Goal: Consume media (video, audio)

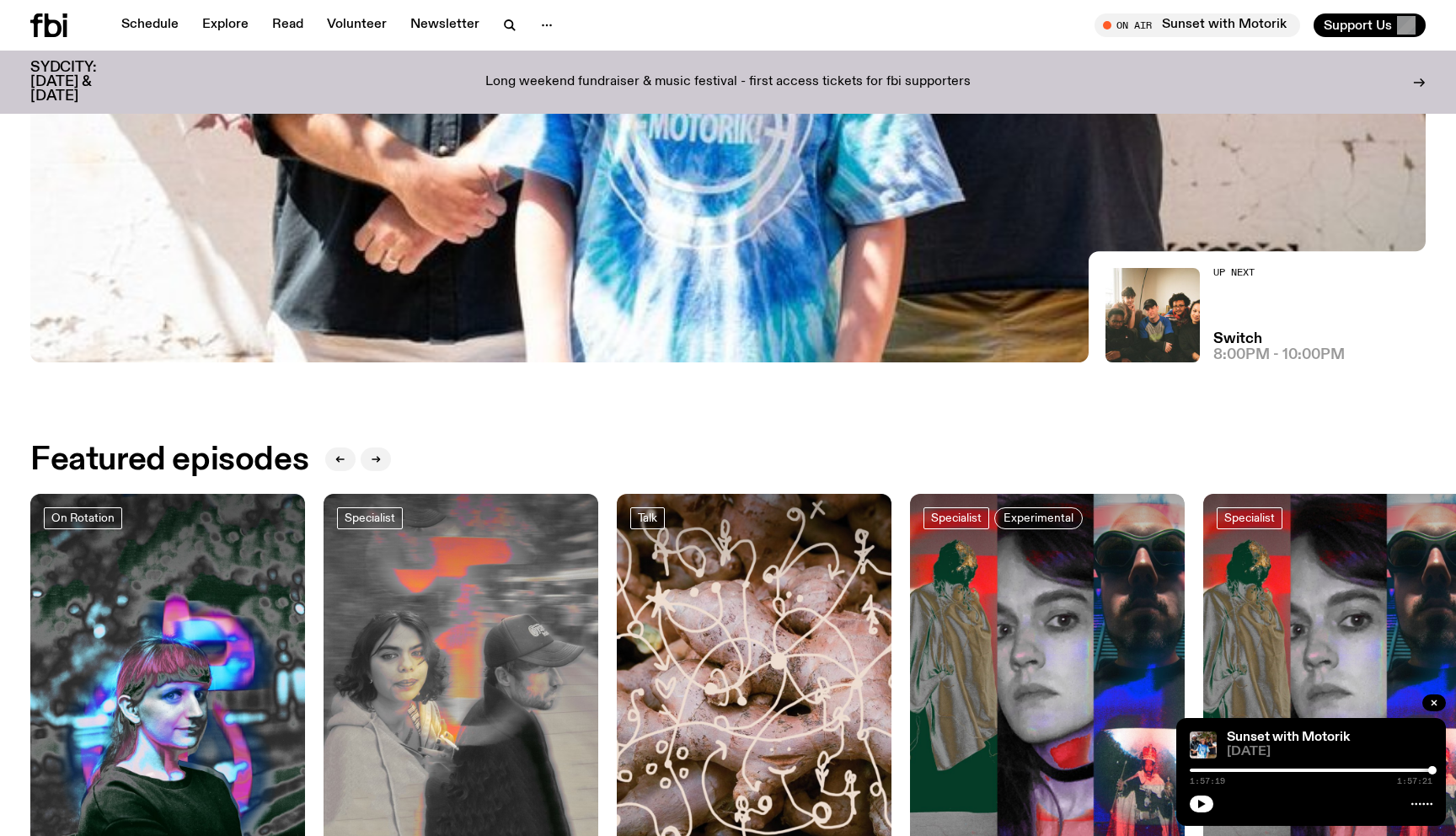
scroll to position [303, 0]
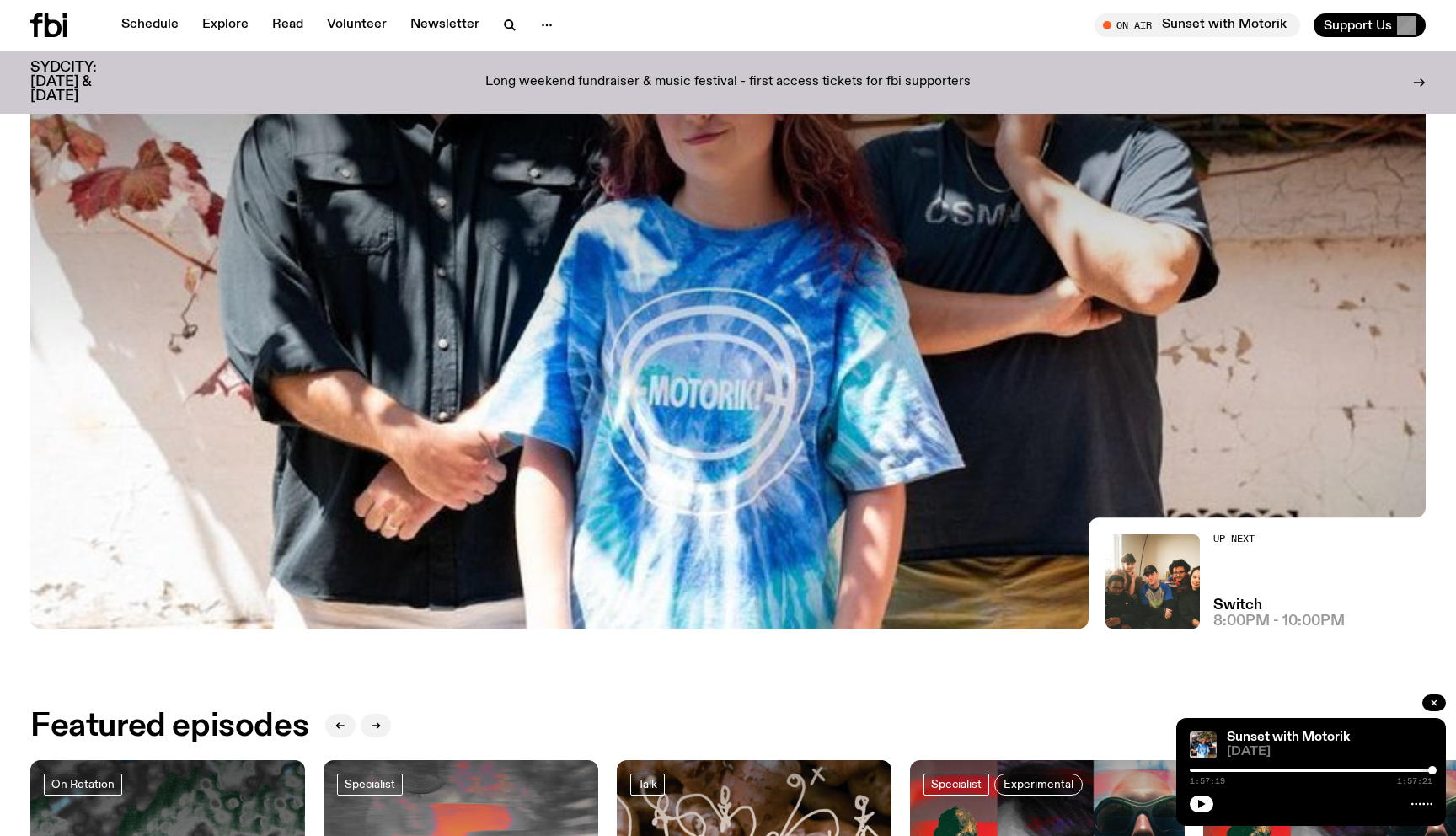
click at [250, 379] on img at bounding box center [728, 236] width 1395 height 786
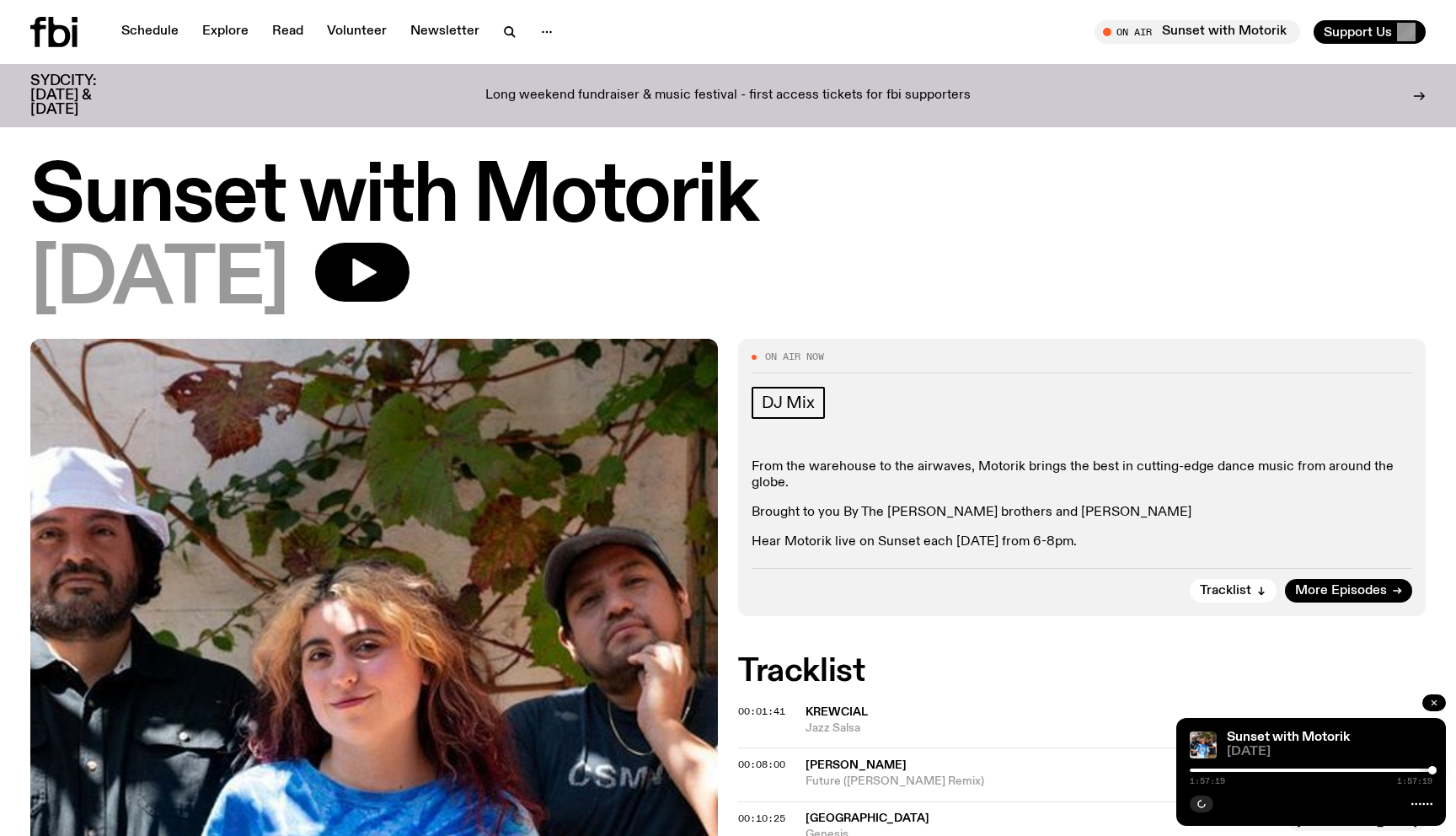
click at [1438, 700] on icon "button" at bounding box center [1433, 702] width 10 height 10
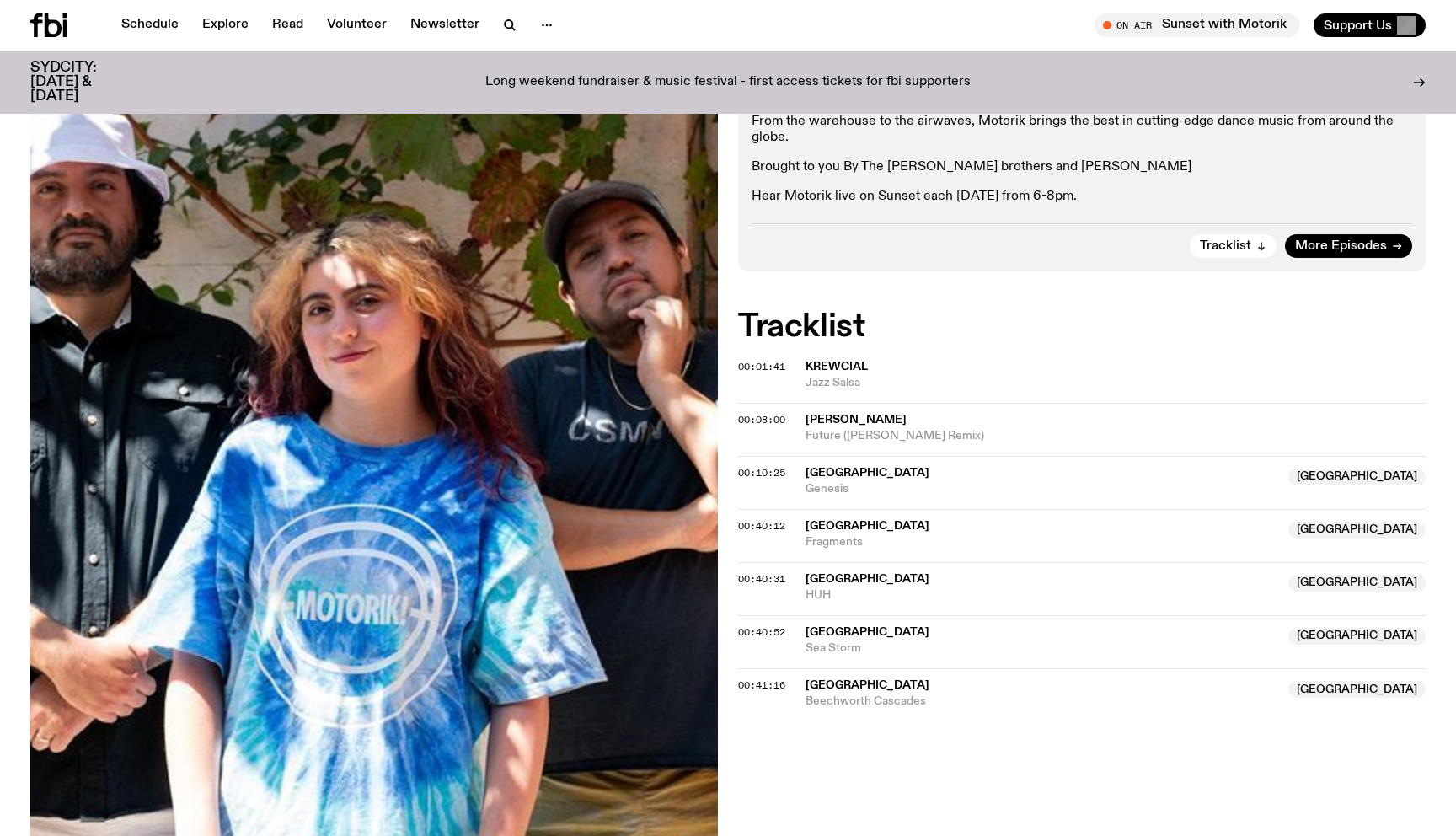
scroll to position [408, 0]
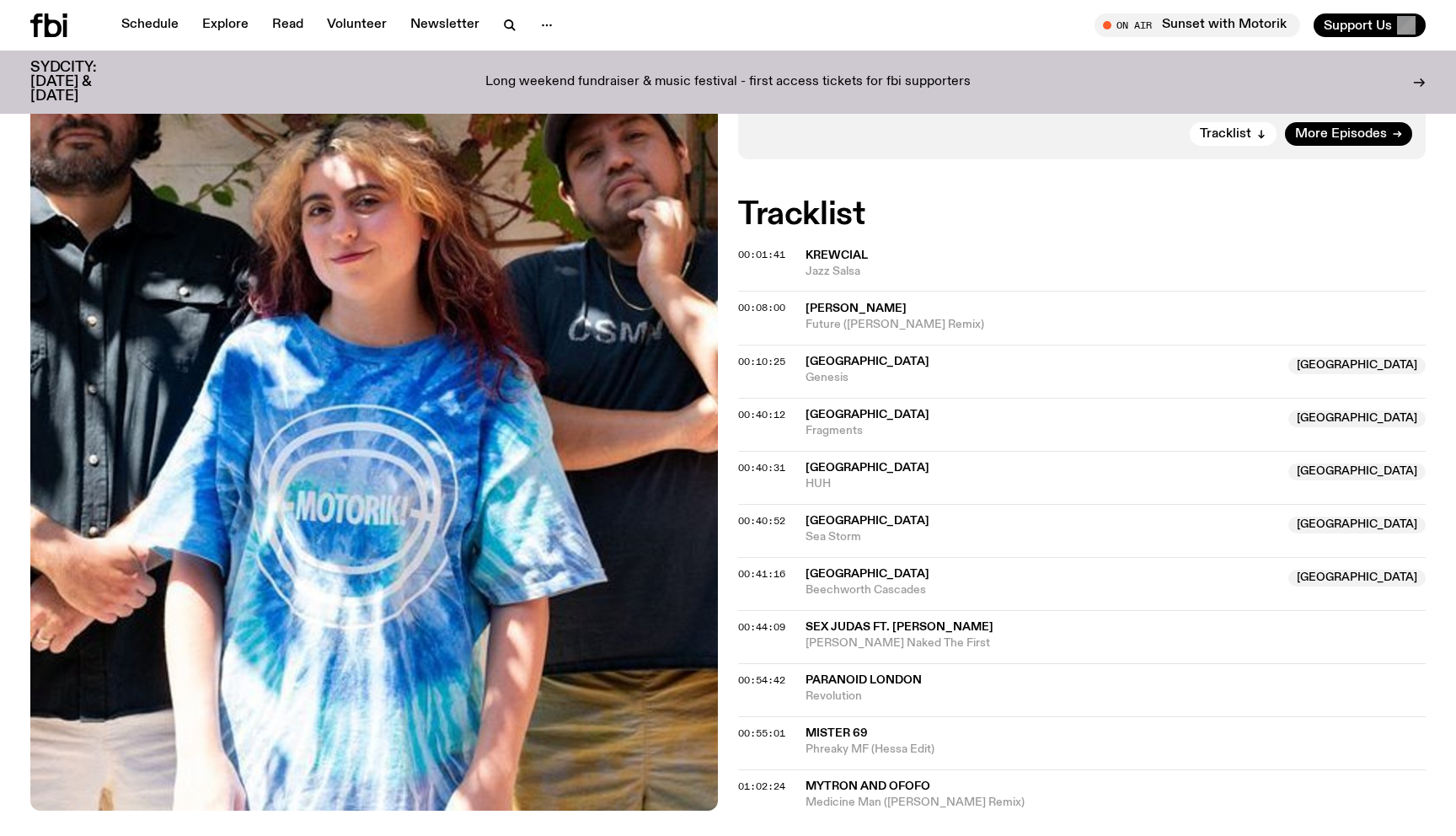
scroll to position [449, 0]
